Goal: Task Accomplishment & Management: Use online tool/utility

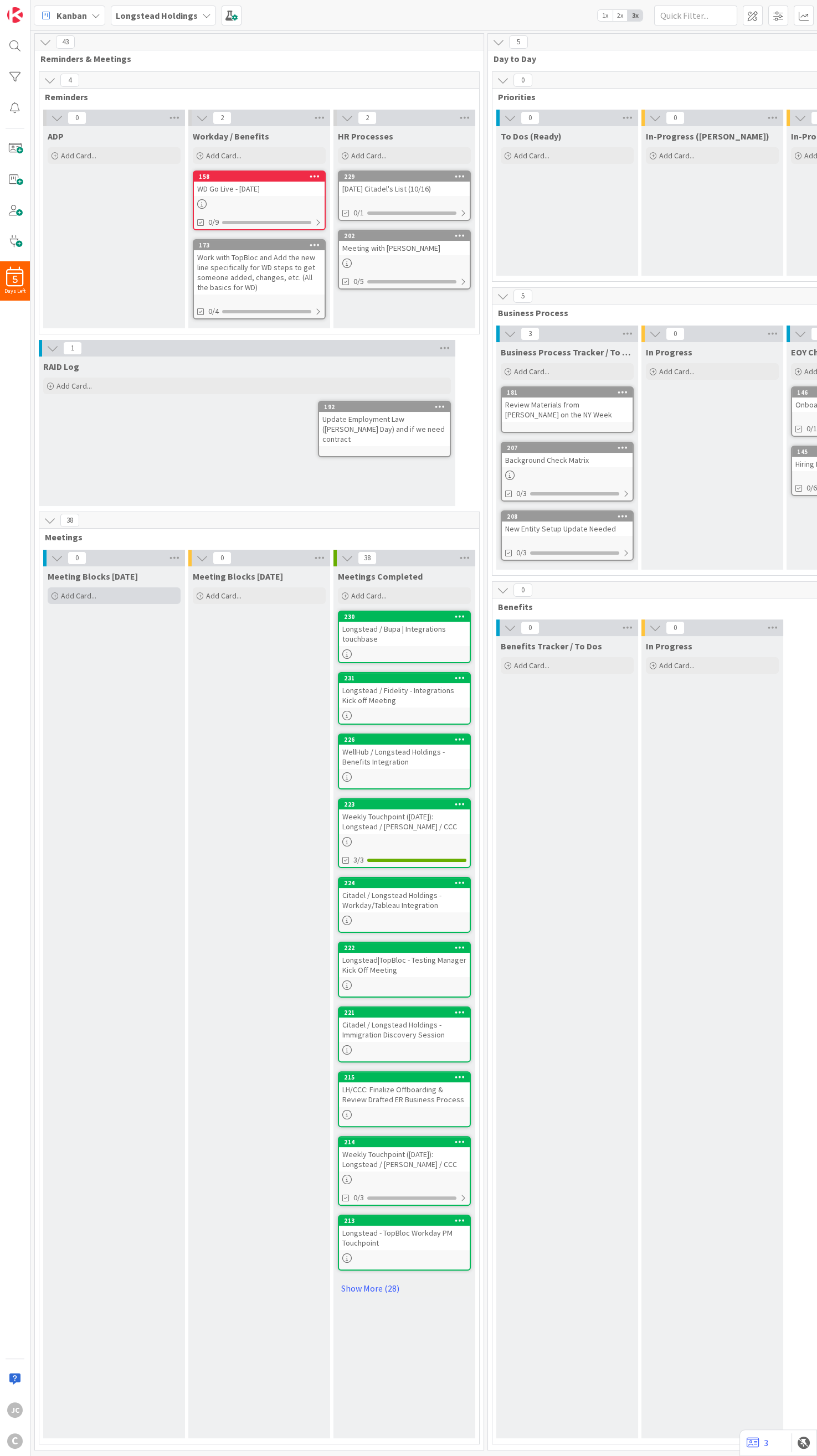
click at [126, 486] on div "Add Card..." at bounding box center [114, 595] width 133 height 17
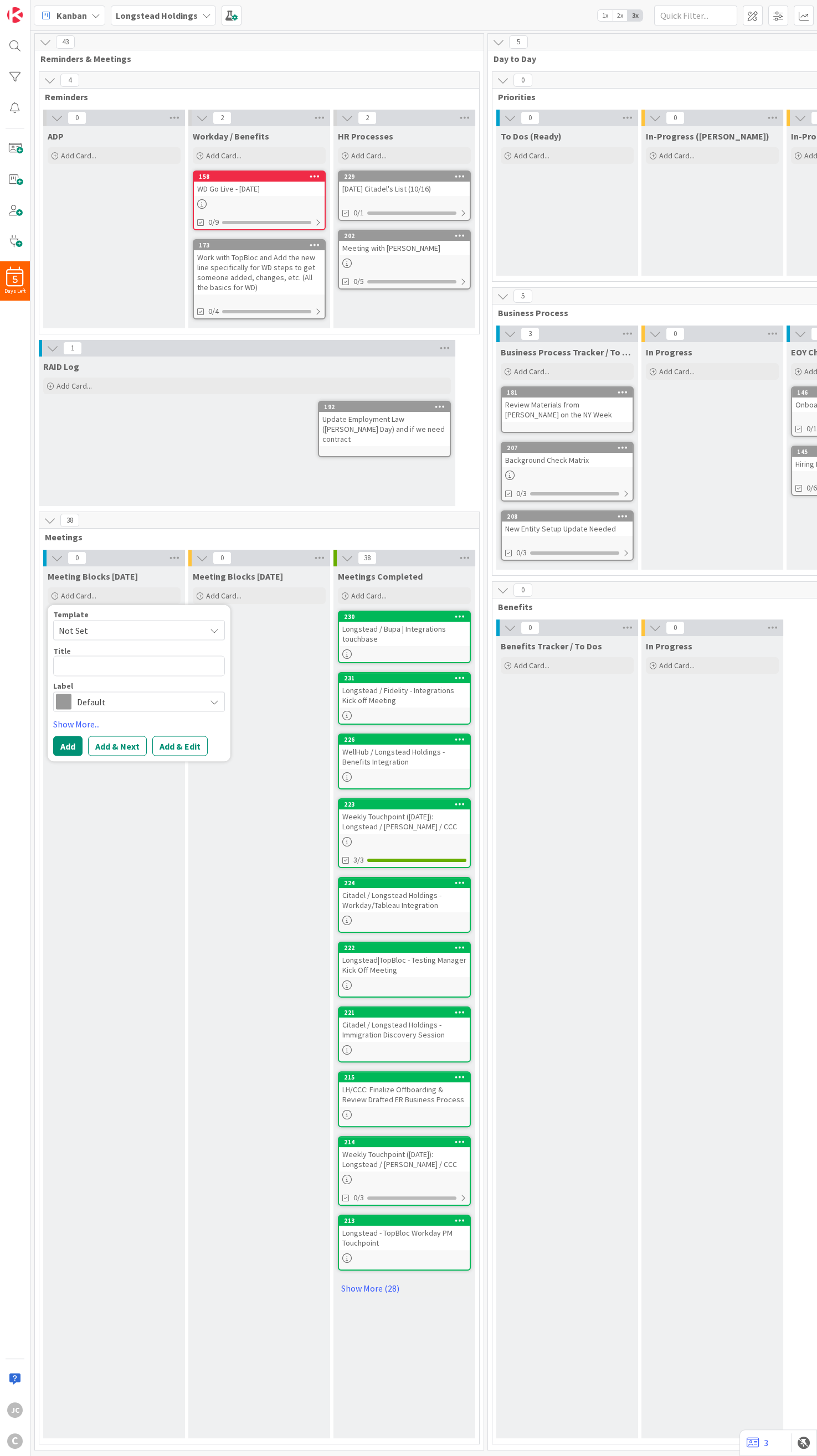
click at [143, 486] on span "Not Set" at bounding box center [139, 630] width 172 height 20
click at [139, 486] on span "Meetings" at bounding box center [148, 678] width 159 height 14
type textarea "x"
type textarea "Meetings"
click at [99, 486] on textarea "Meetings" at bounding box center [139, 666] width 172 height 21
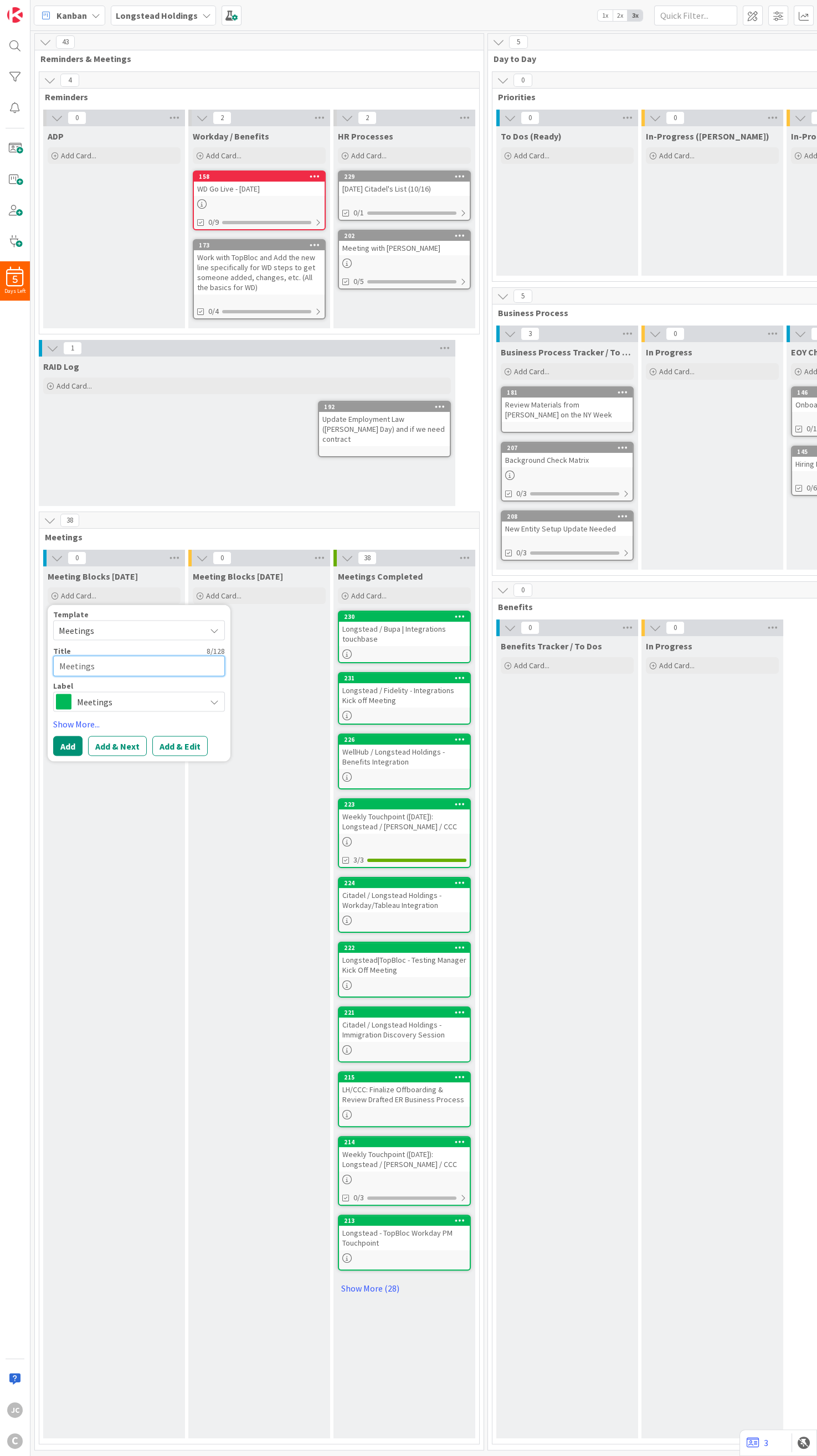
click at [99, 486] on textarea "Meetings" at bounding box center [139, 666] width 172 height 21
paste textarea "Weekly Status: Longstead ADP & Workday Implementation"
type textarea "x"
type textarea "Weekly Status: Longstead ADP & Workday Implementation"
click at [72, 486] on button "Add" at bounding box center [67, 758] width 30 height 20
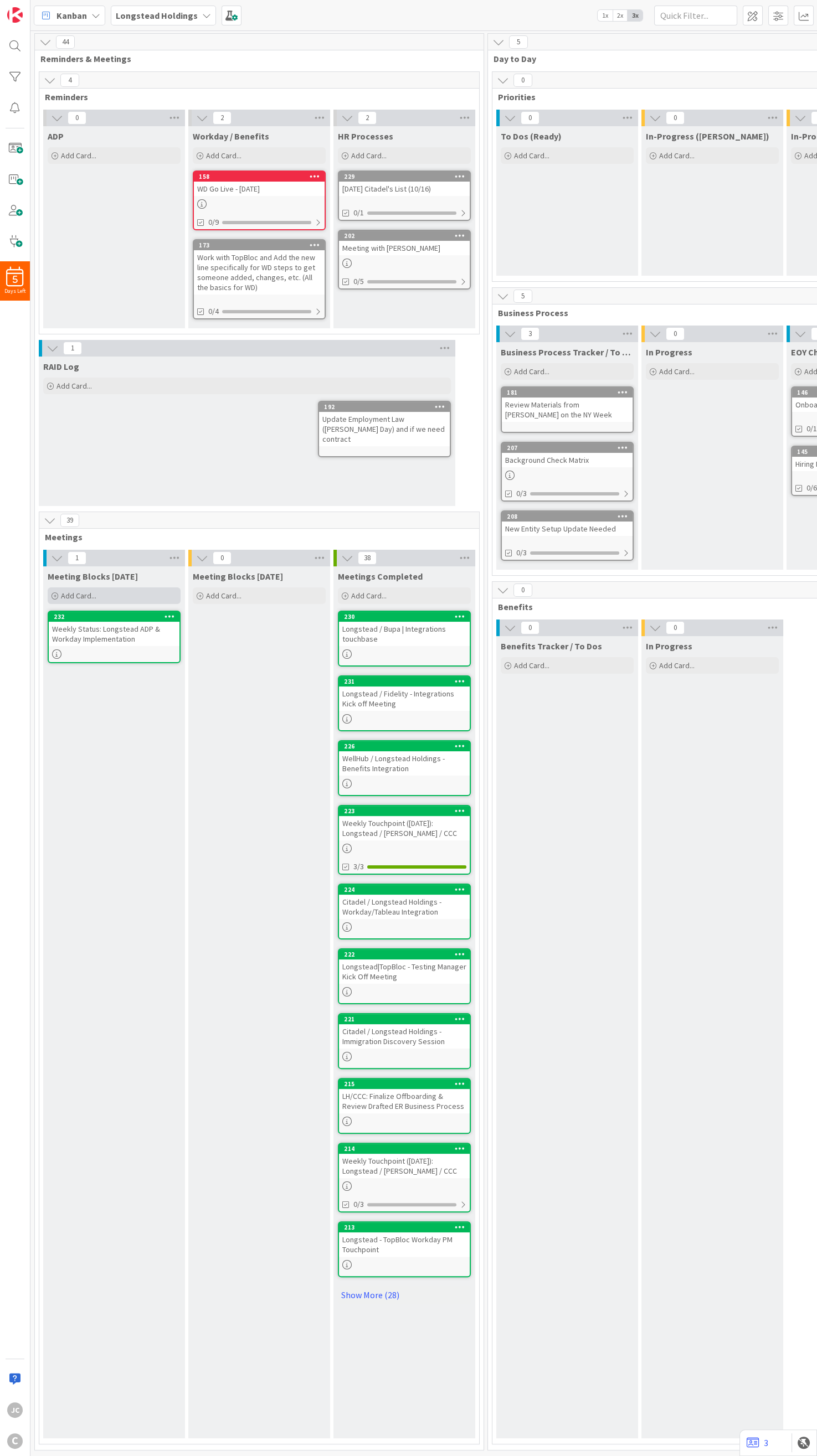
click at [130, 486] on div "Add Card..." at bounding box center [114, 595] width 133 height 17
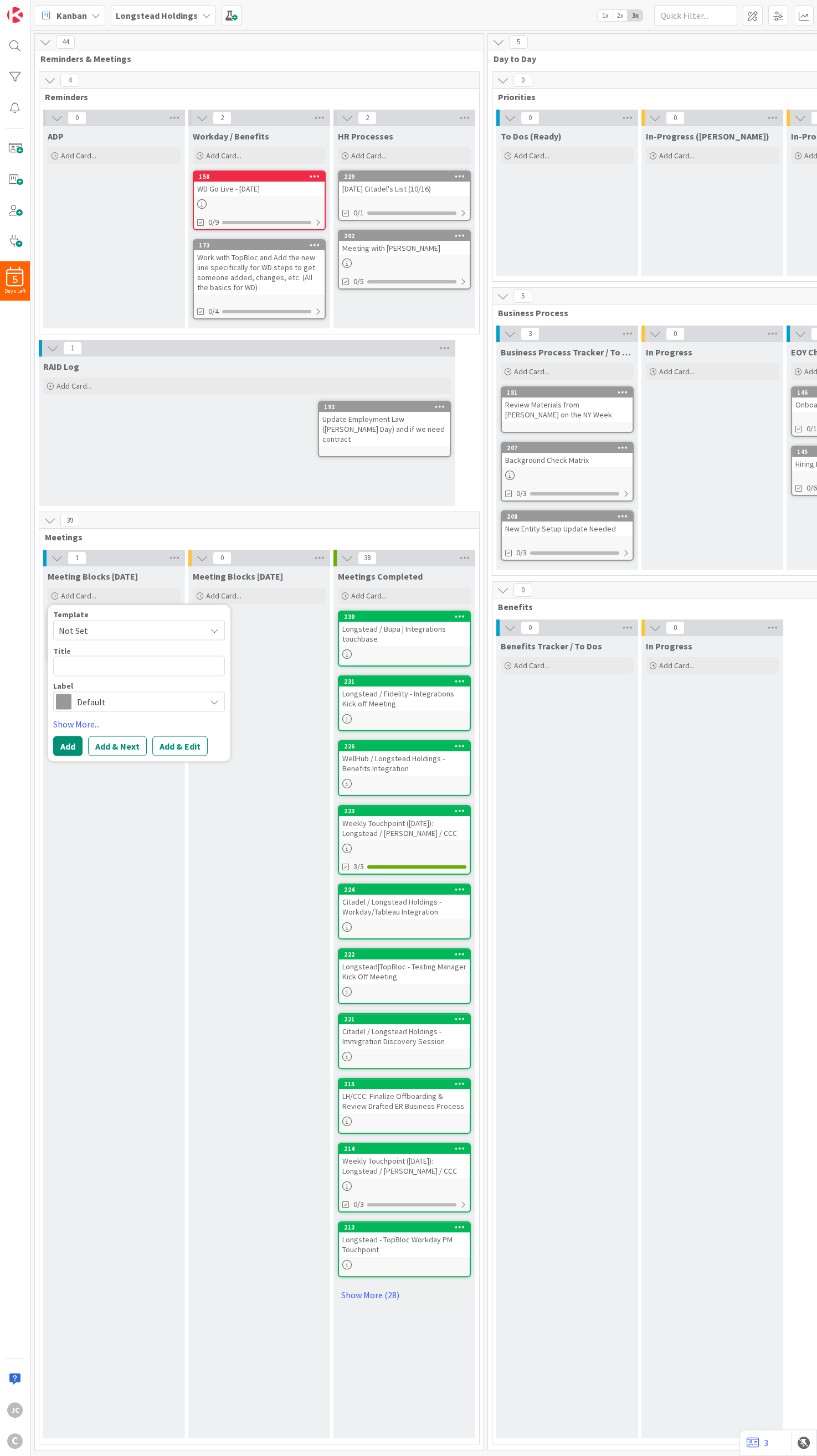
click at [128, 486] on span "Not Set" at bounding box center [128, 630] width 139 height 14
click at [125, 486] on span "Meetings" at bounding box center [148, 678] width 159 height 14
type textarea "x"
type textarea "Meetings"
click at [108, 486] on textarea "Meetings" at bounding box center [139, 666] width 172 height 21
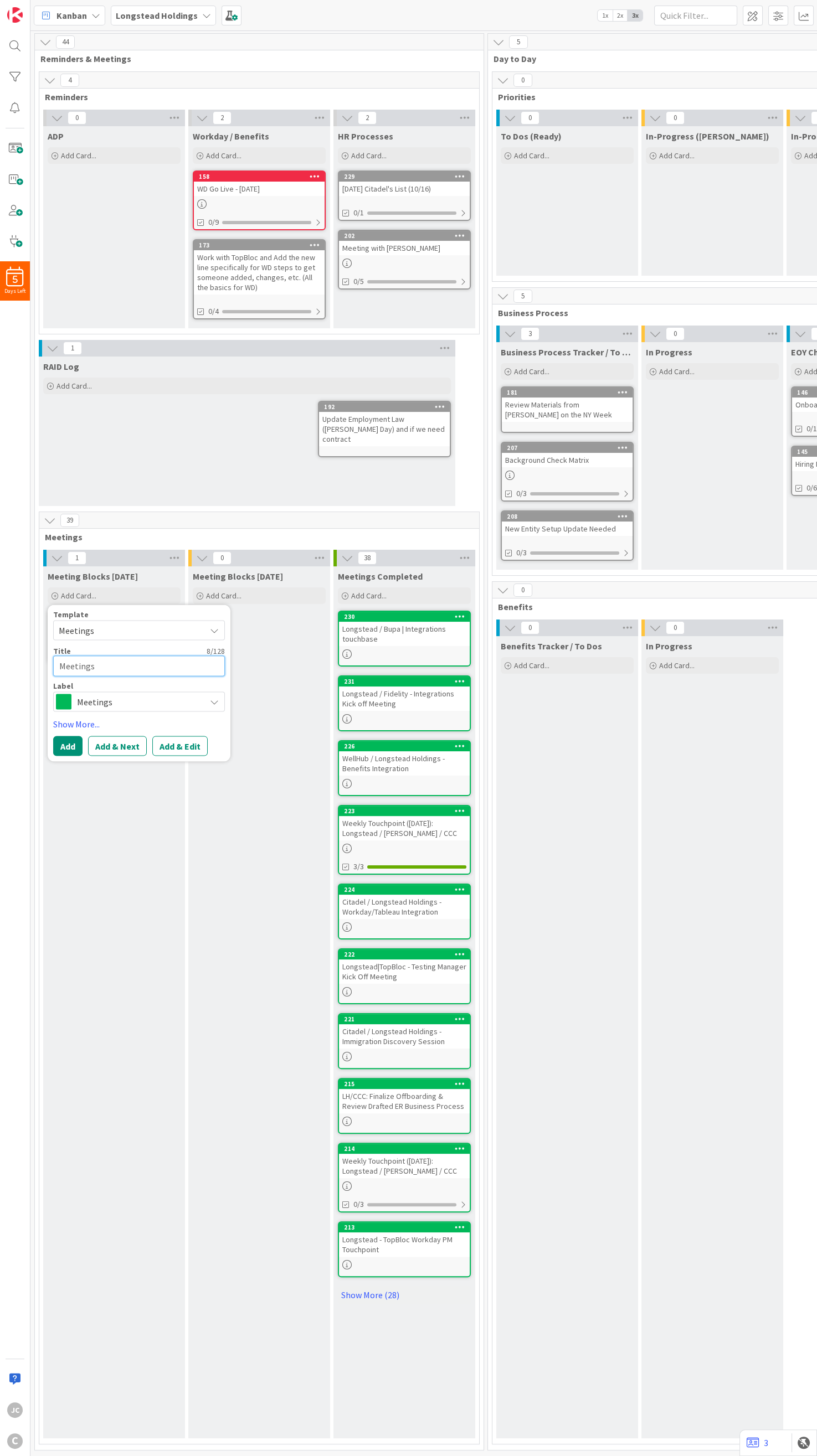
click at [108, 486] on textarea "Meetings" at bounding box center [139, 666] width 172 height 21
paste textarea "Longstead|TopBloc - WD HCM/Comp CCS PT 1"
type textarea "x"
type textarea "Longstead|TopBloc - WD HCM/Comp CCS PT 1"
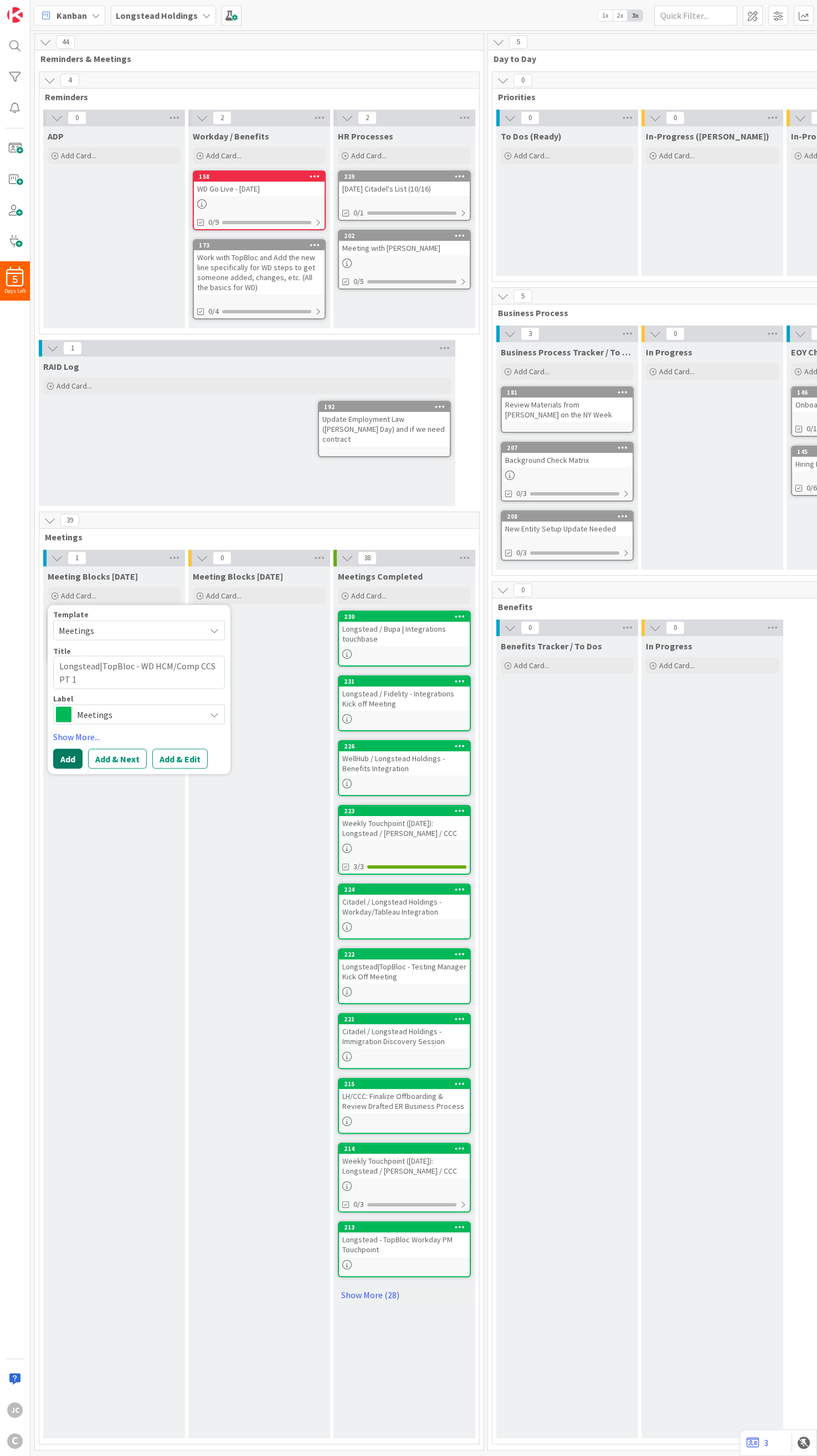
click at [74, 486] on button "Add" at bounding box center [67, 758] width 30 height 20
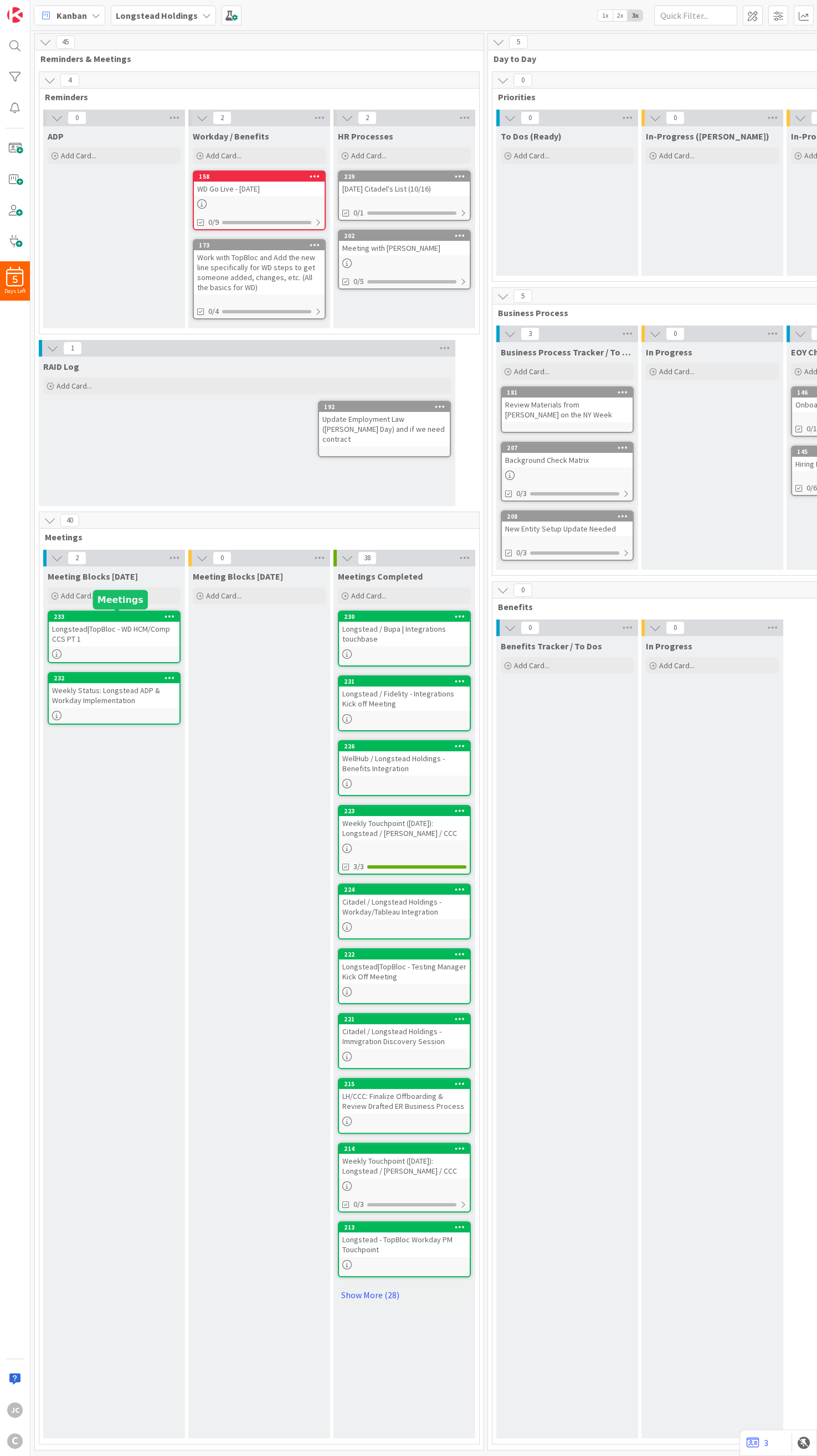
drag, startPoint x: 106, startPoint y: 610, endPoint x: 107, endPoint y: 738, distance: 128.0
click at [108, 486] on div "Meeting Blocks [DATE] Add Card... Template Not Set Not Set Meetings Edit Card T…" at bounding box center [114, 1002] width 142 height 872
drag, startPoint x: 116, startPoint y: 821, endPoint x: 108, endPoint y: 630, distance: 191.2
click at [116, 486] on div "Meeting Blocks [DATE] Add Card... Template Not Set Not Set Meetings Edit Card T…" at bounding box center [114, 1002] width 142 height 872
click at [121, 486] on div "Add Card..." at bounding box center [114, 595] width 133 height 17
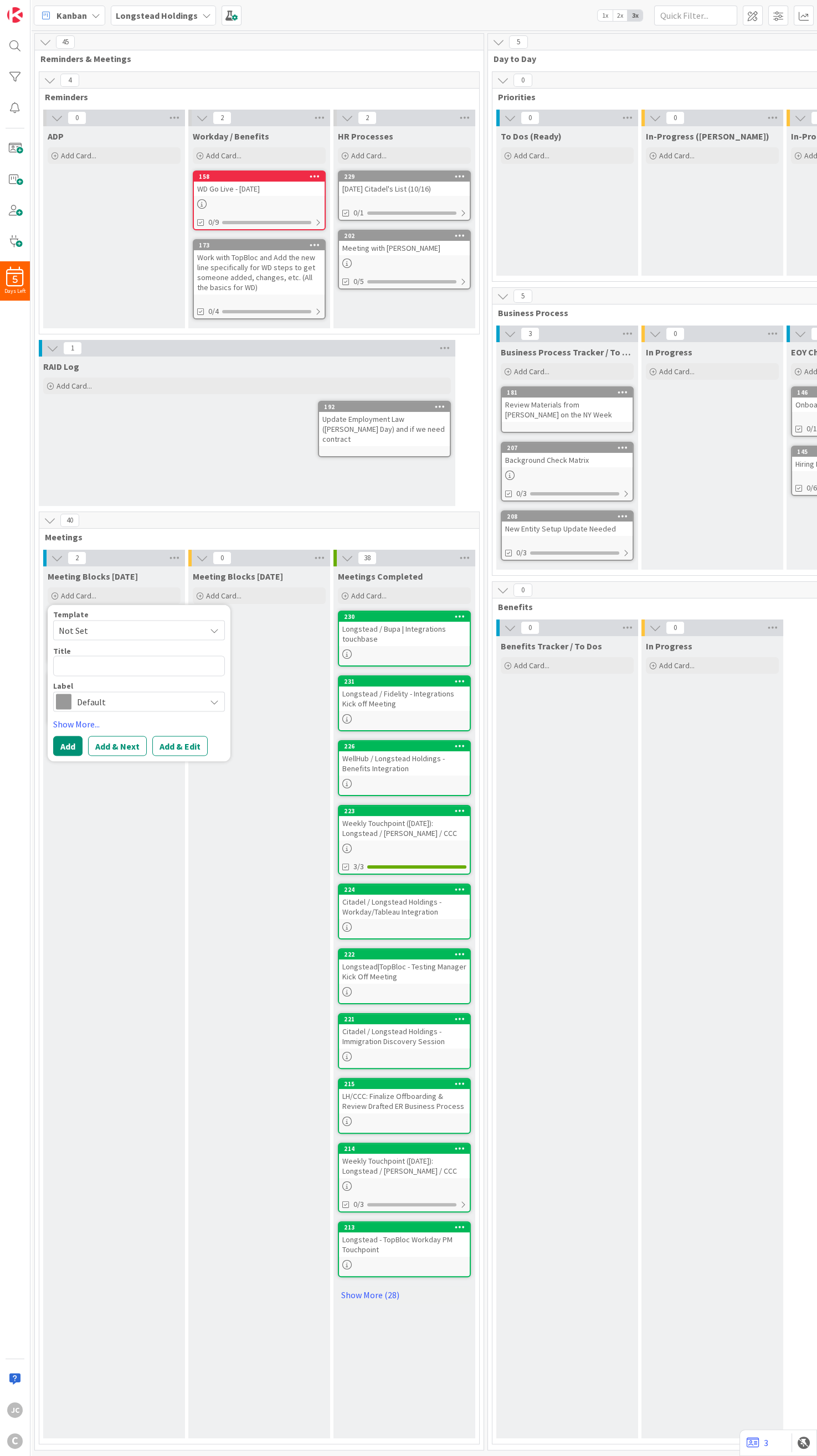
click at [107, 486] on span "Not Set" at bounding box center [128, 630] width 139 height 14
click at [112, 486] on span "Meetings" at bounding box center [148, 678] width 159 height 14
type textarea "x"
type textarea "Meetings"
click at [117, 486] on textarea "Meetings" at bounding box center [139, 666] width 172 height 21
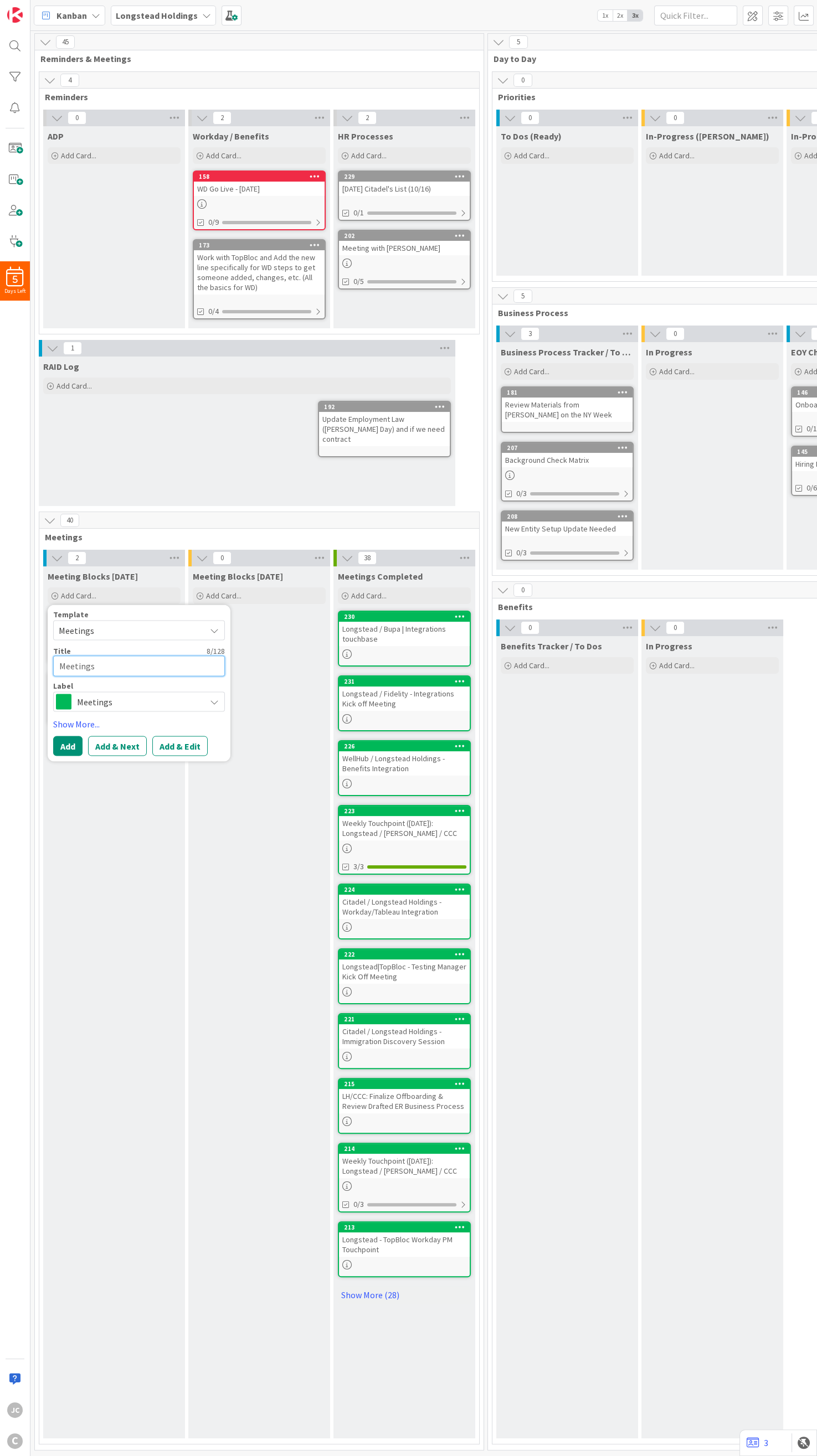
click at [117, 486] on textarea "Meetings" at bounding box center [139, 666] width 172 height 21
click at [120, 486] on textarea "Meetings" at bounding box center [139, 666] width 172 height 21
paste textarea "Longstead - TopBloc Workday PM Touchpoint"
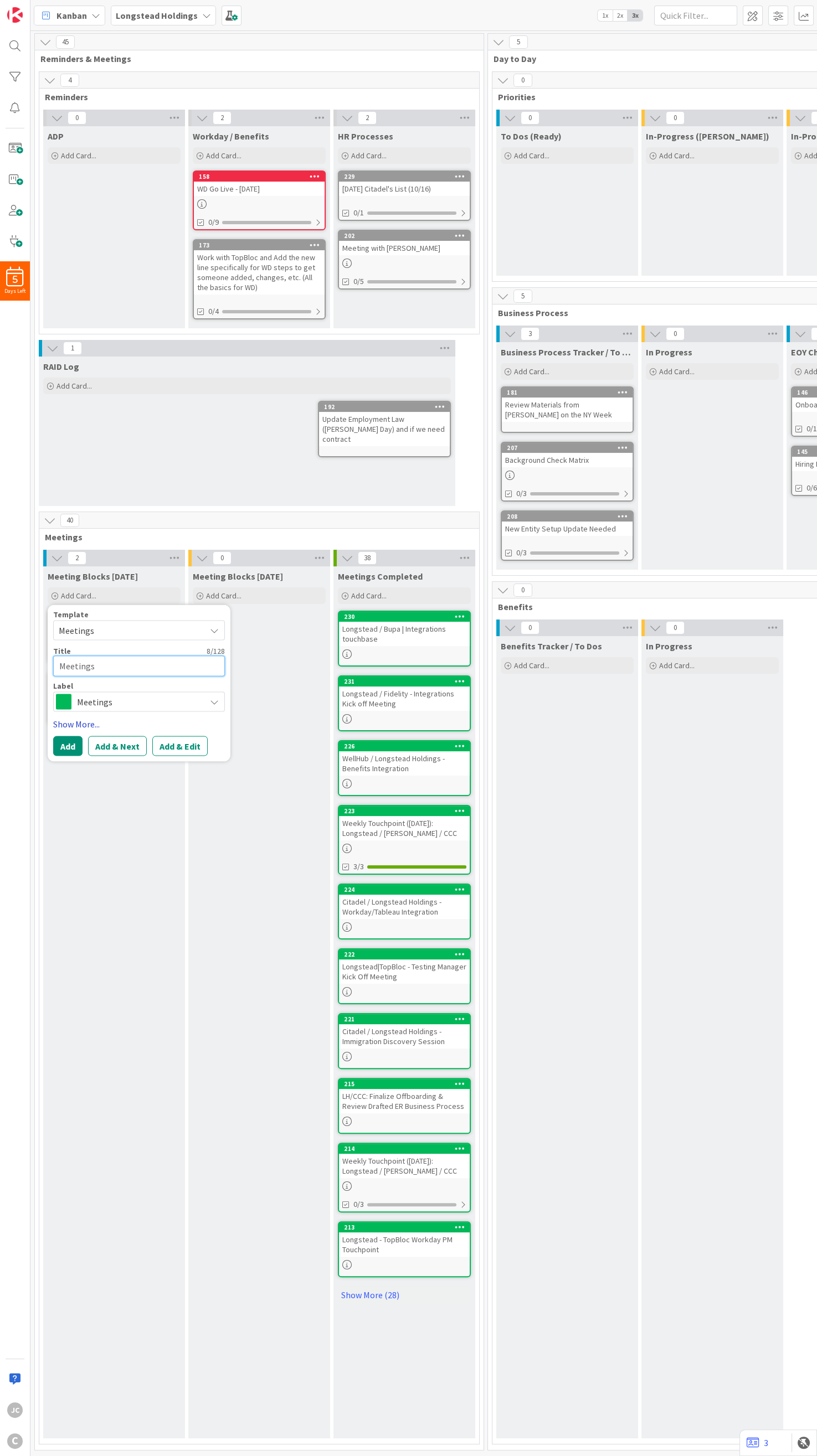
type textarea "x"
type textarea "Longstead - TopBloc Workday PM Touchpoint"
click at [64, 486] on button "Add" at bounding box center [67, 758] width 30 height 20
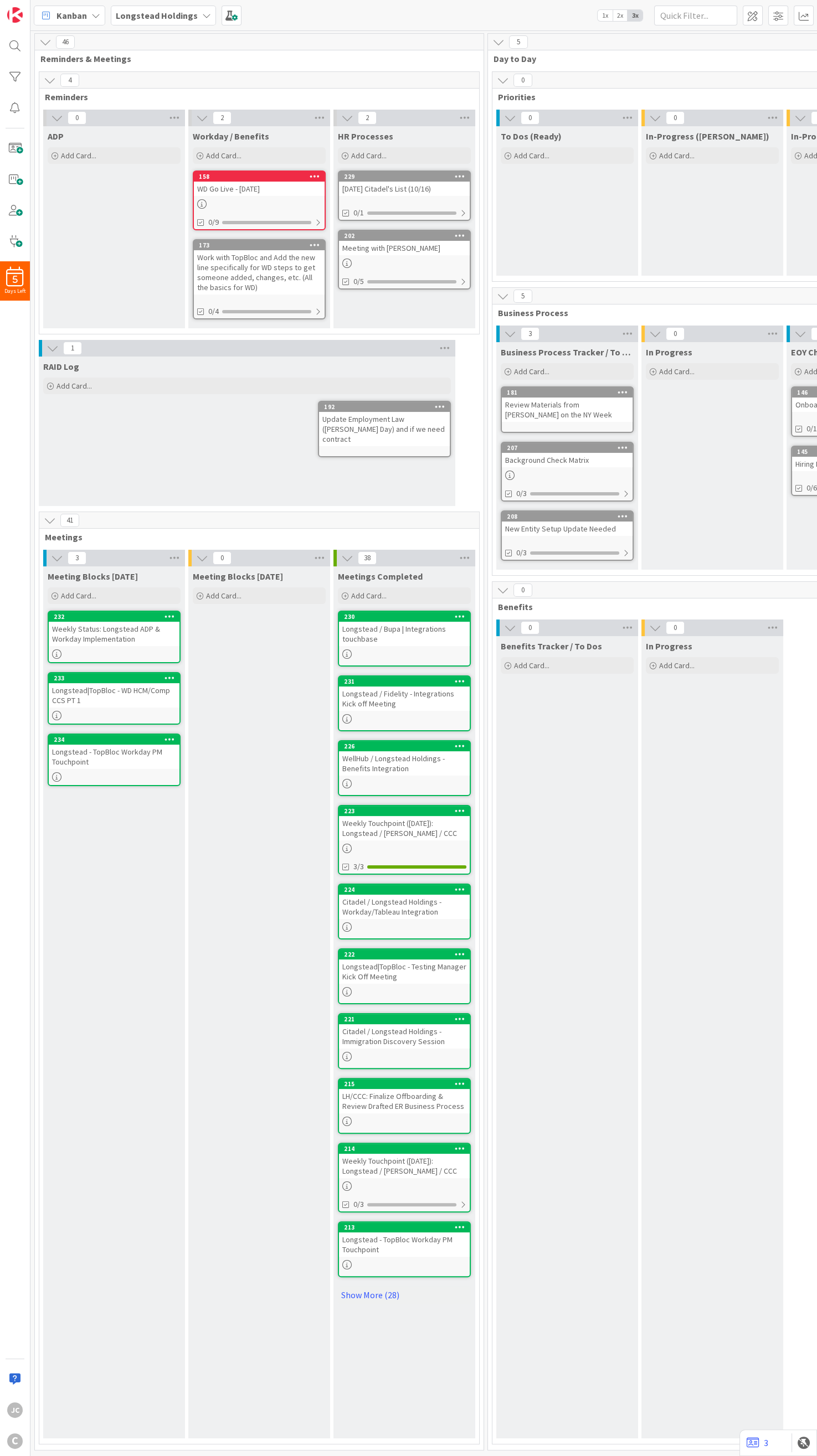
click at [141, 486] on div "Meeting Blocks [DATE] Add Card... Template Not Set Not Set Meetings Edit Card T…" at bounding box center [114, 1002] width 142 height 872
click at [142, 486] on div "Add Card..." at bounding box center [114, 595] width 133 height 17
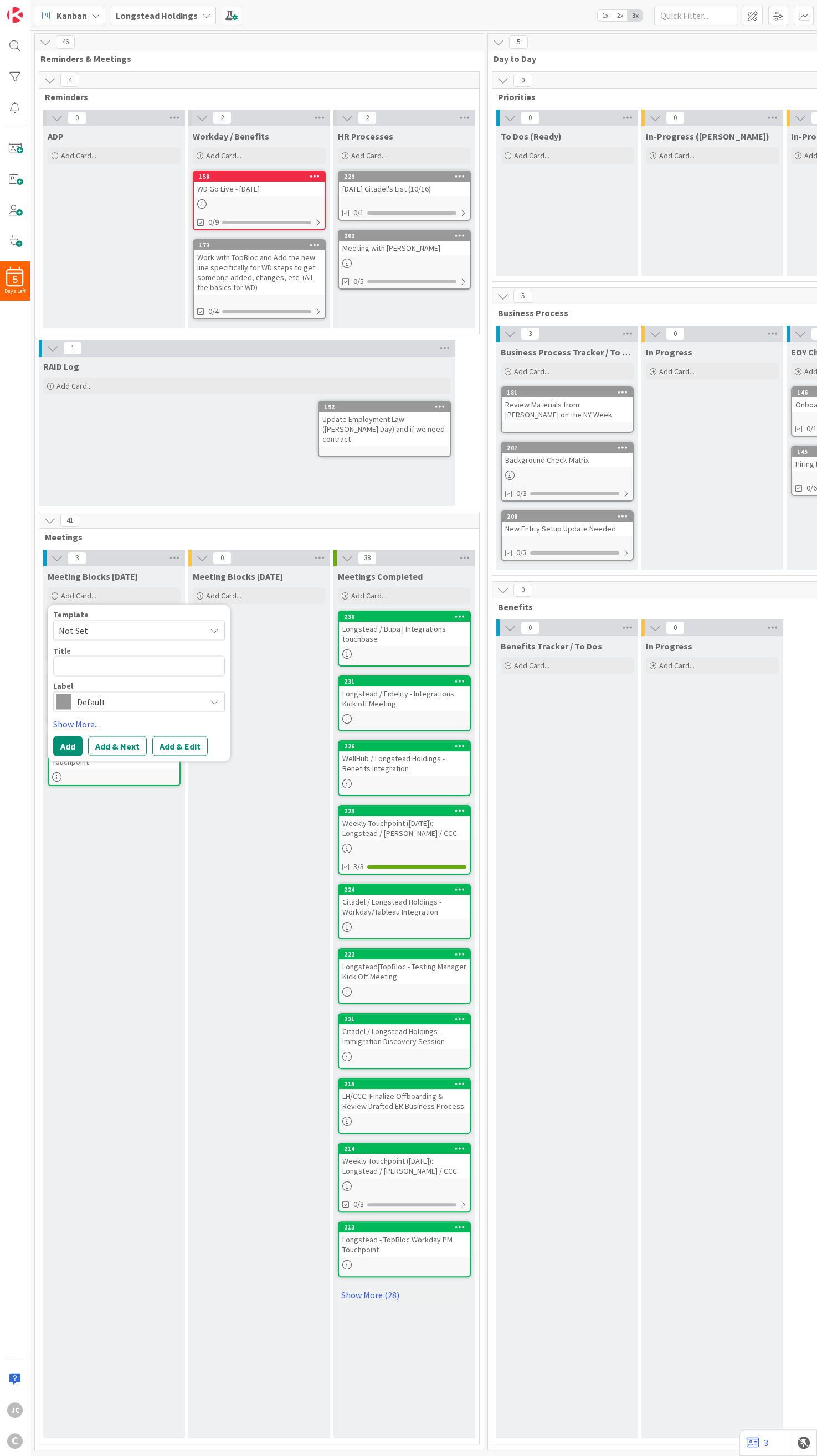
click at [142, 486] on span "Not Set" at bounding box center [128, 630] width 139 height 14
click at [135, 486] on span "Meetings" at bounding box center [148, 678] width 159 height 14
type textarea "x"
type textarea "Meetings"
click at [124, 486] on textarea "Meetings" at bounding box center [139, 666] width 172 height 21
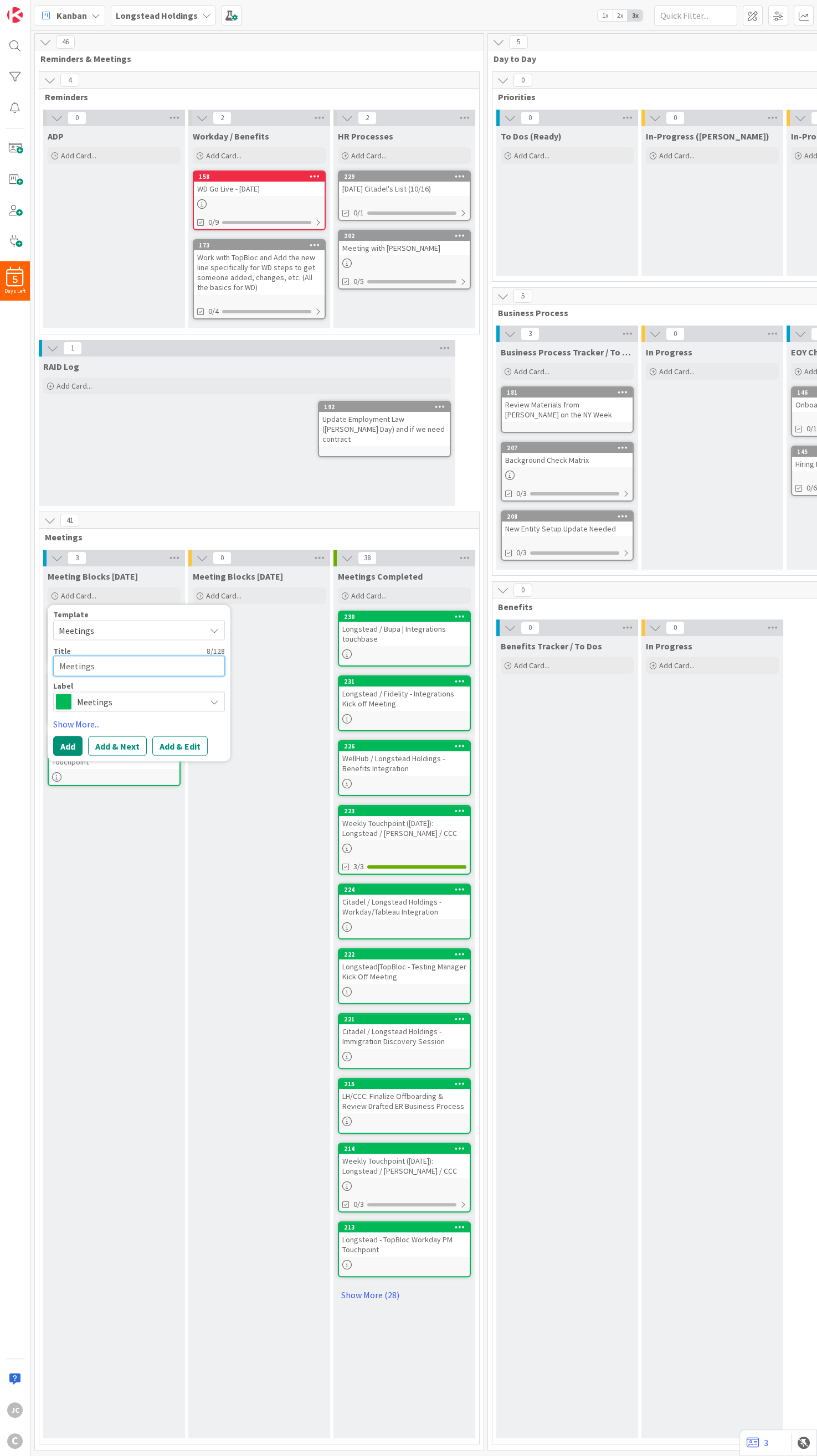
click at [124, 486] on textarea "Meetings" at bounding box center [139, 666] width 172 height 21
paste textarea "Longstead|TopBloc - Change Mgmt Discussion w/ CCC"
type textarea "x"
type textarea "Longstead|TopBloc - Change Mgmt Discussion w/ CCC"
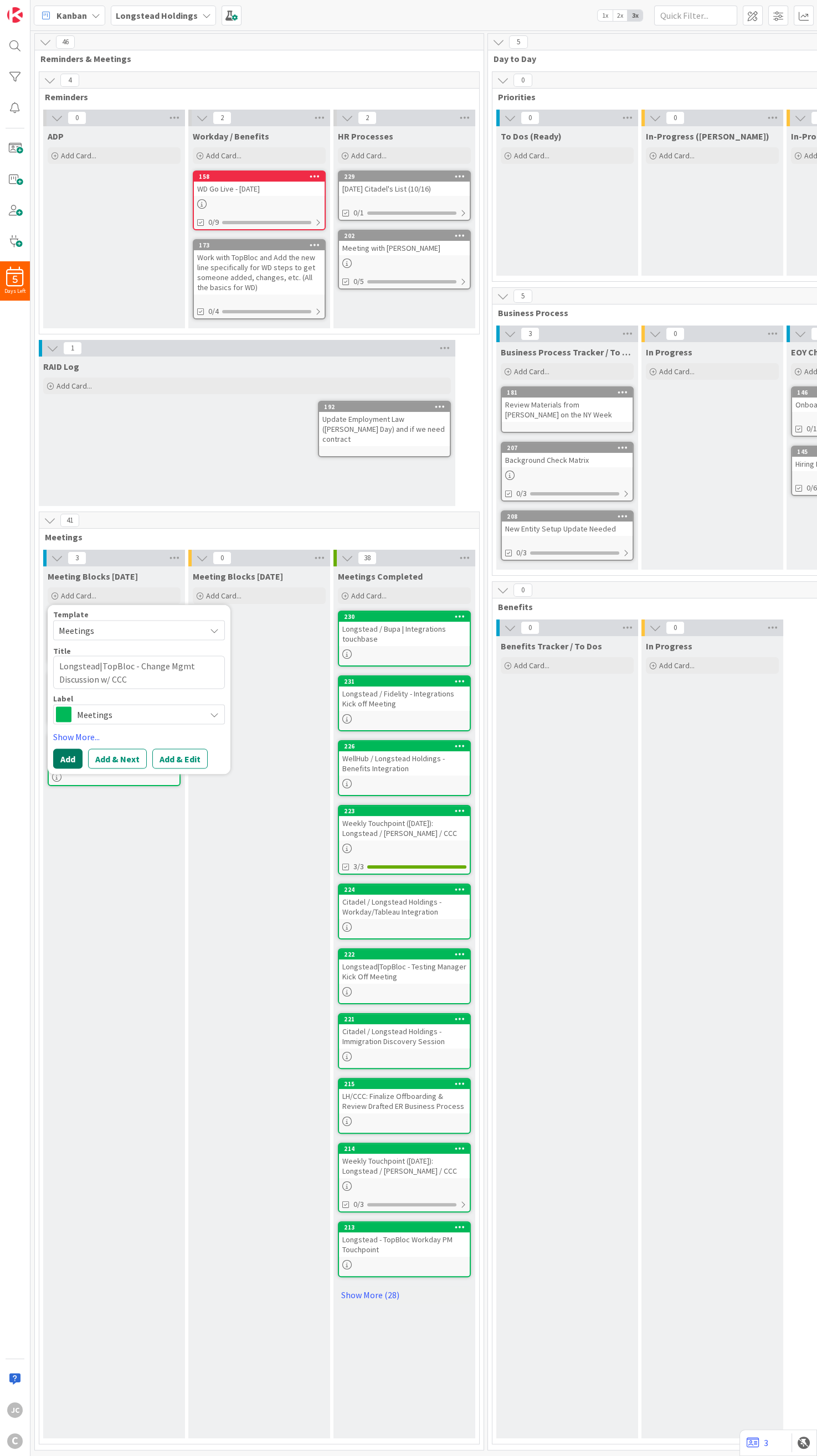
click at [72, 486] on button "Add" at bounding box center [67, 758] width 30 height 20
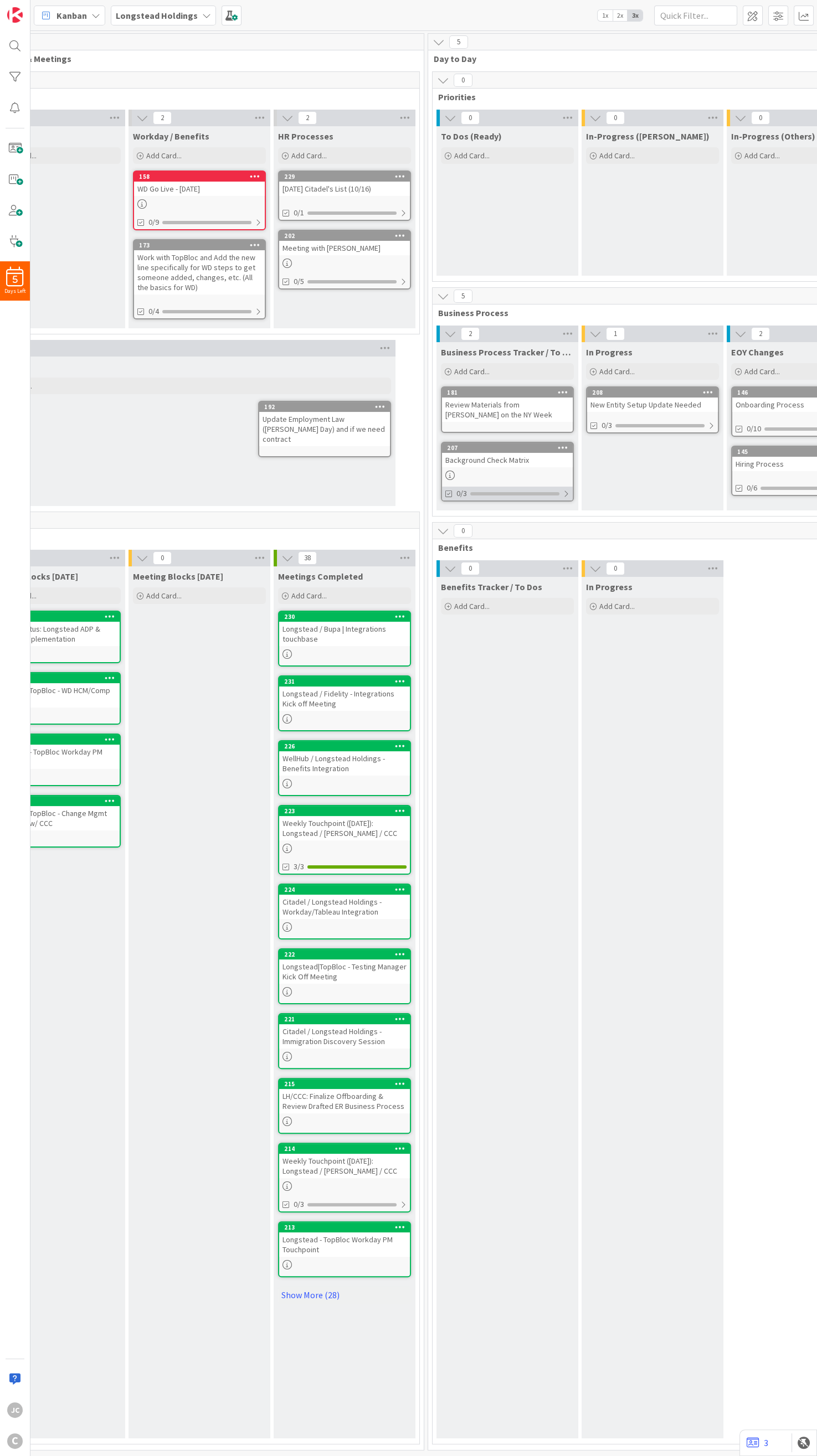
scroll to position [0, 62]
click at [568, 425] on div at bounding box center [709, 425] width 6 height 9
click at [568, 450] on icon at bounding box center [593, 453] width 9 height 9
click at [568, 454] on icon at bounding box center [593, 453] width 9 height 9
click at [438, 486] on div "Business Process Tracker / To Dos Add Card... 181 Review Materials from [PERSON…" at bounding box center [505, 426] width 142 height 168
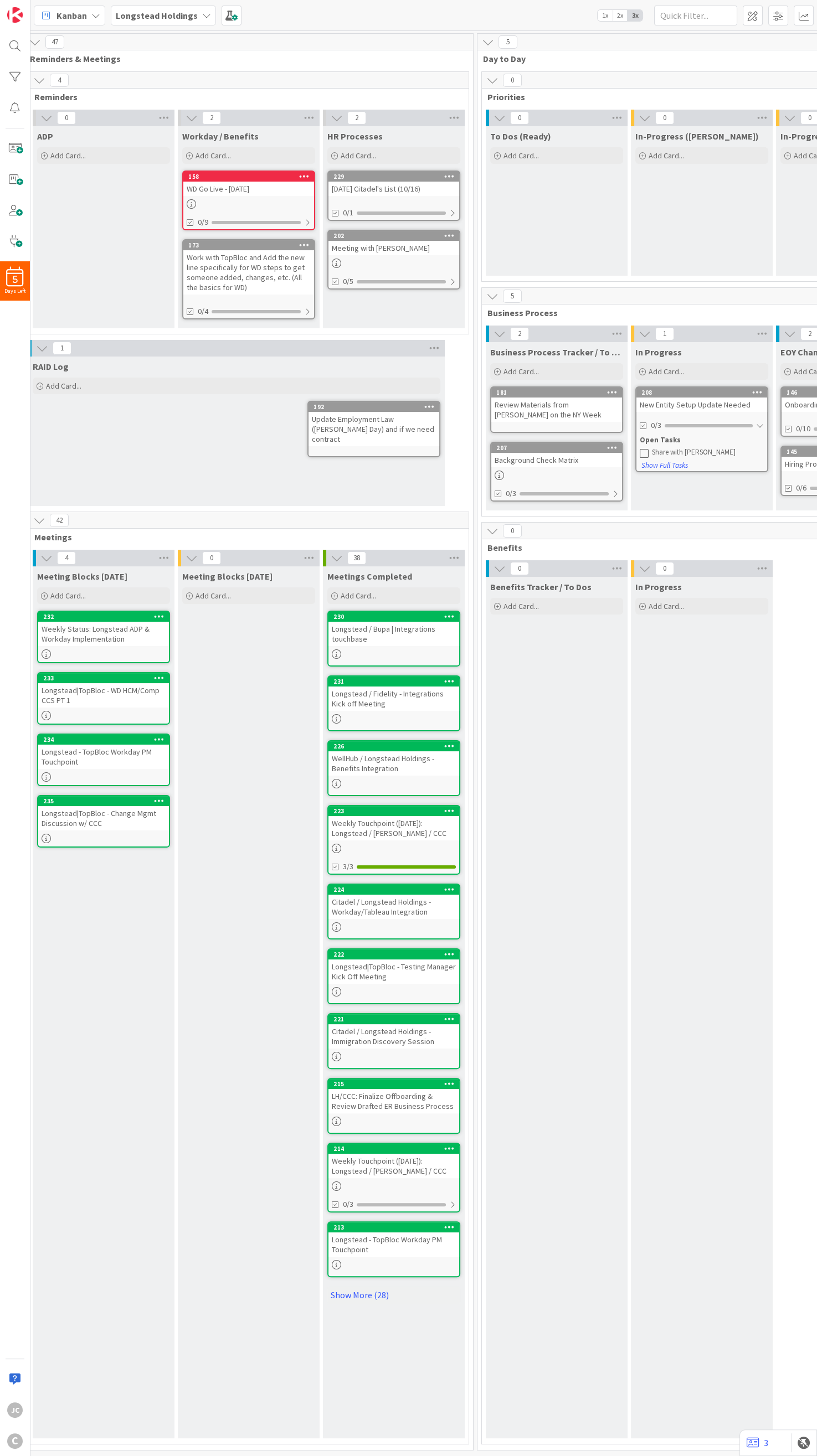
scroll to position [0, 0]
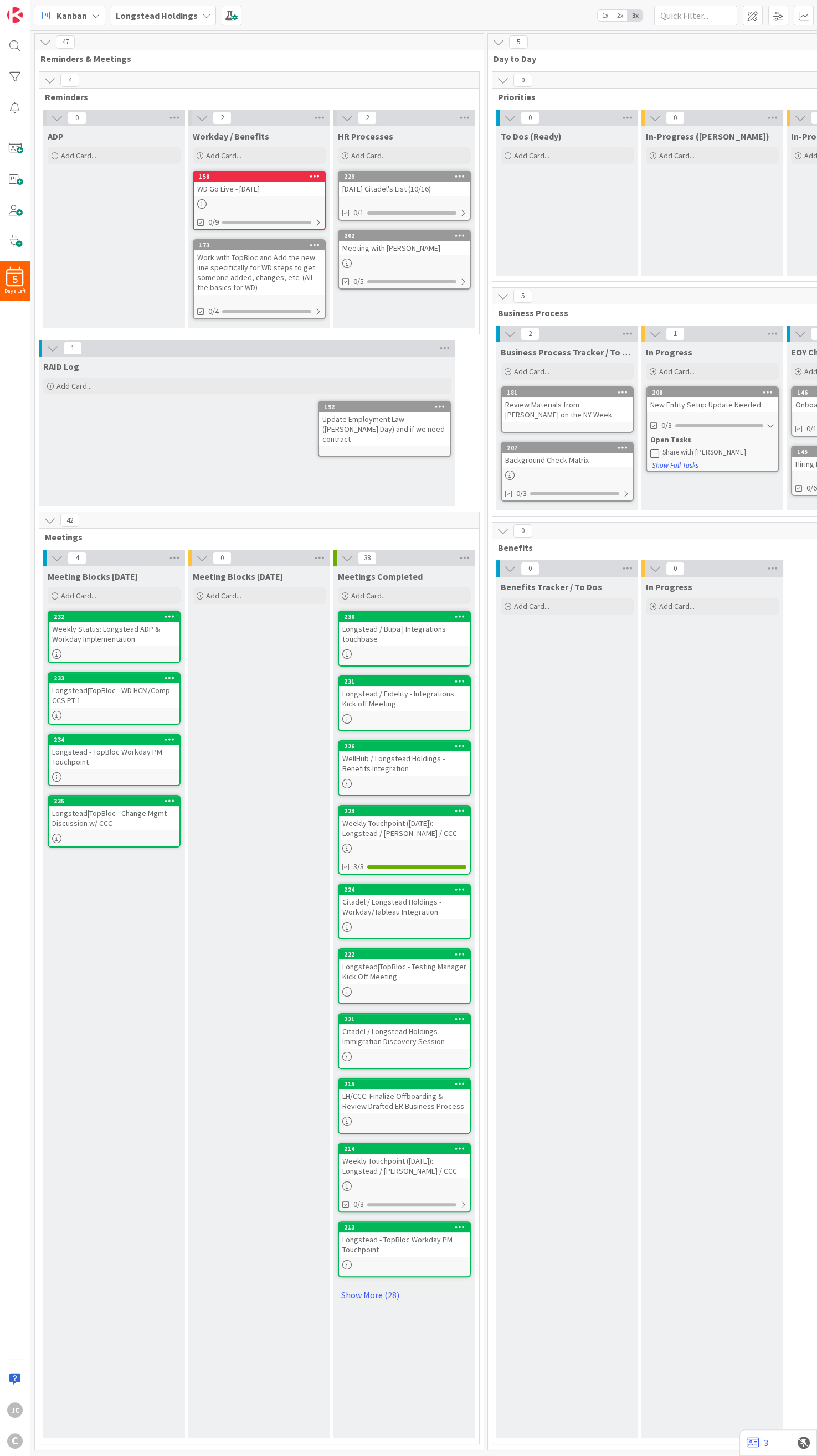
click at [108, 486] on div "Weekly Status: Longstead ADP & Workday Implementation" at bounding box center [114, 633] width 131 height 24
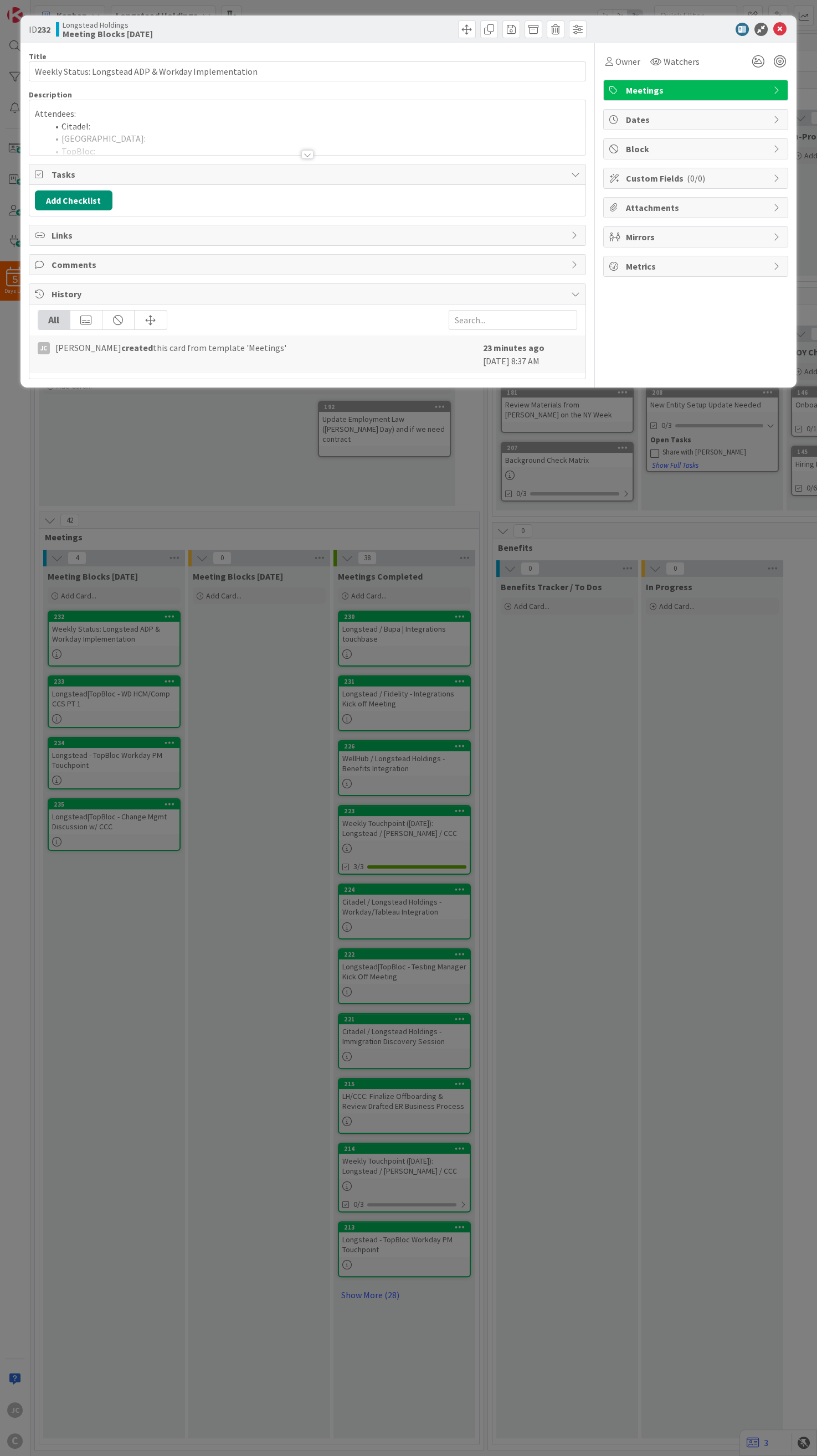
click at [130, 133] on div at bounding box center [307, 141] width 556 height 29
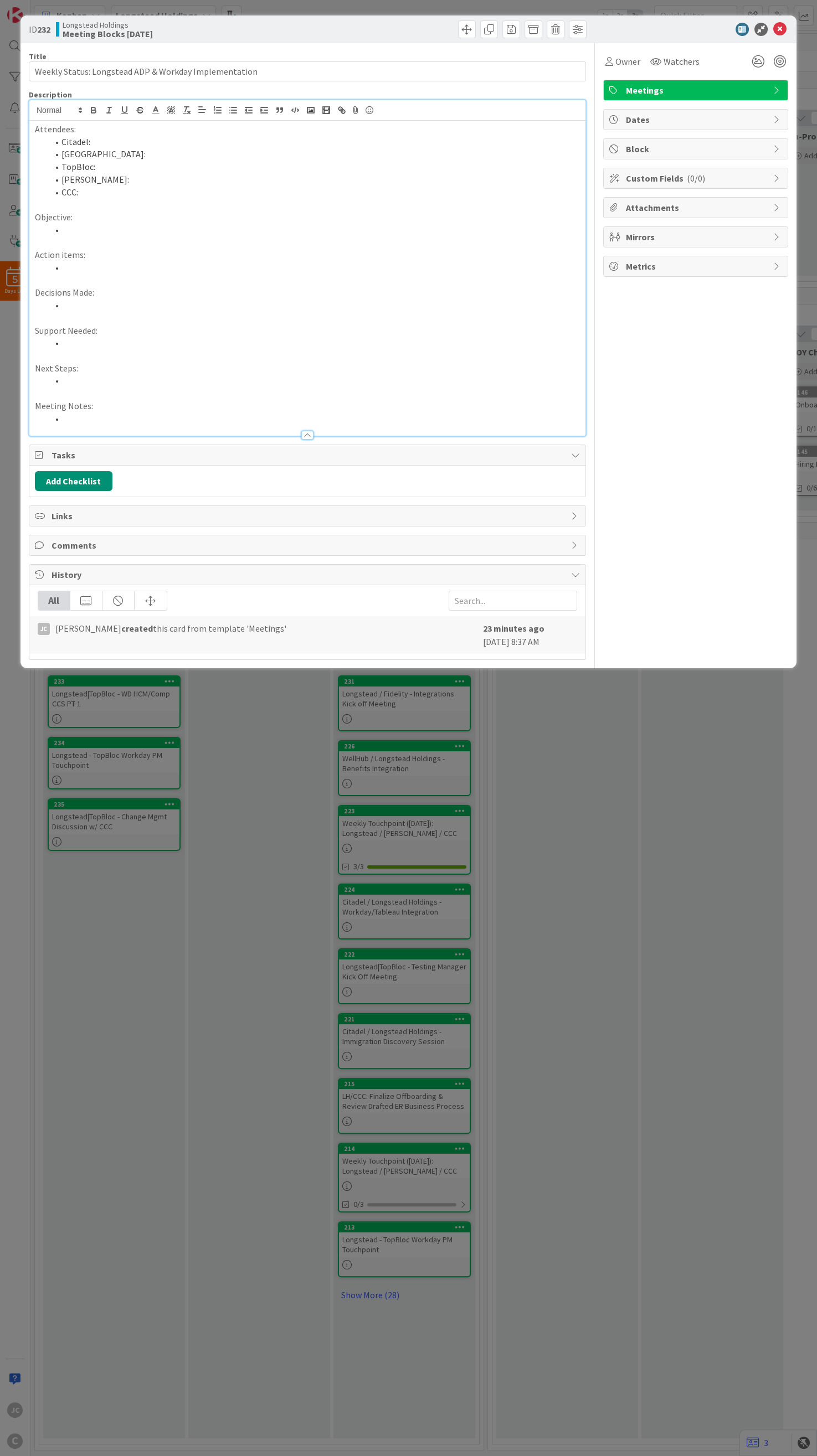
click at [135, 137] on li "Citadel:" at bounding box center [314, 141] width 531 height 13
click at [256, 486] on div "ID 232 Longstead Holdings Meeting Blocks [DATE] Title 53 / 128 Weekly Status: L…" at bounding box center [408, 728] width 817 height 1456
